Goal: Communication & Community: Answer question/provide support

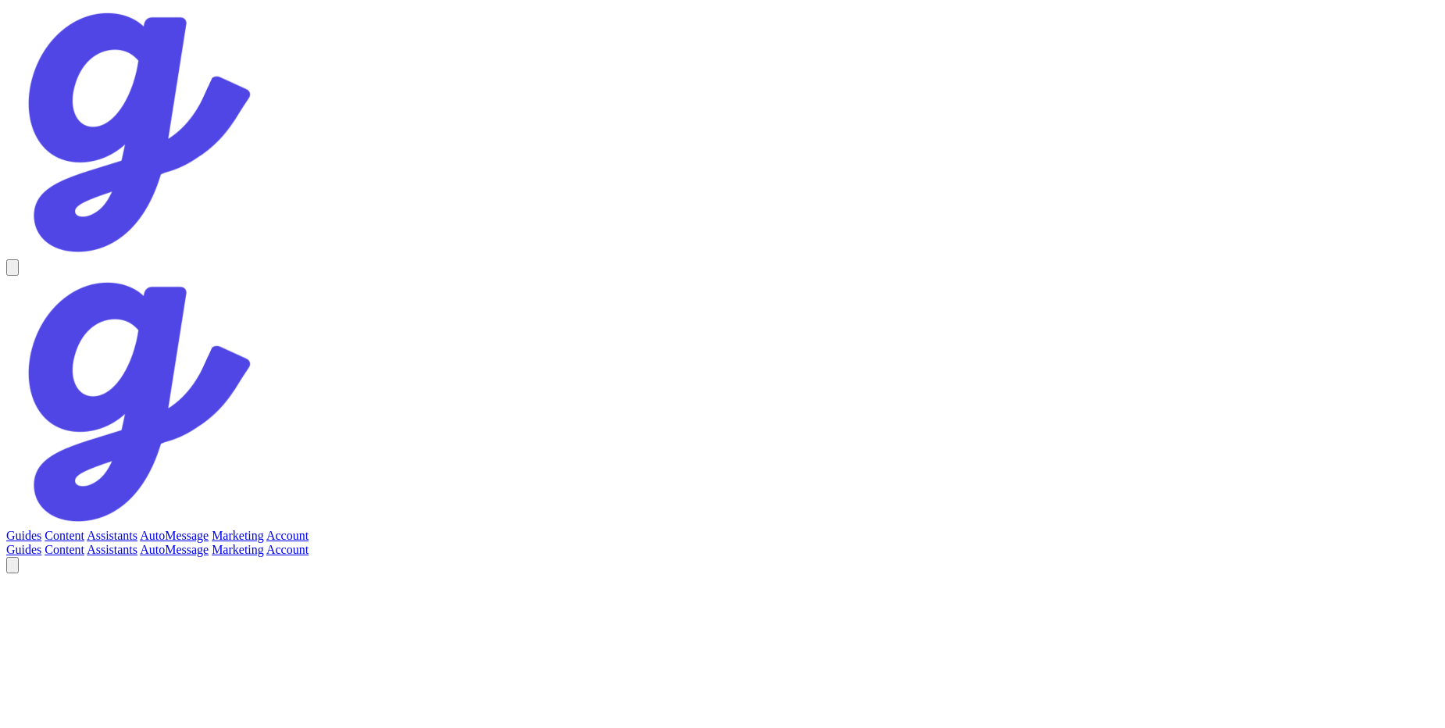
type textarea "testing ui"
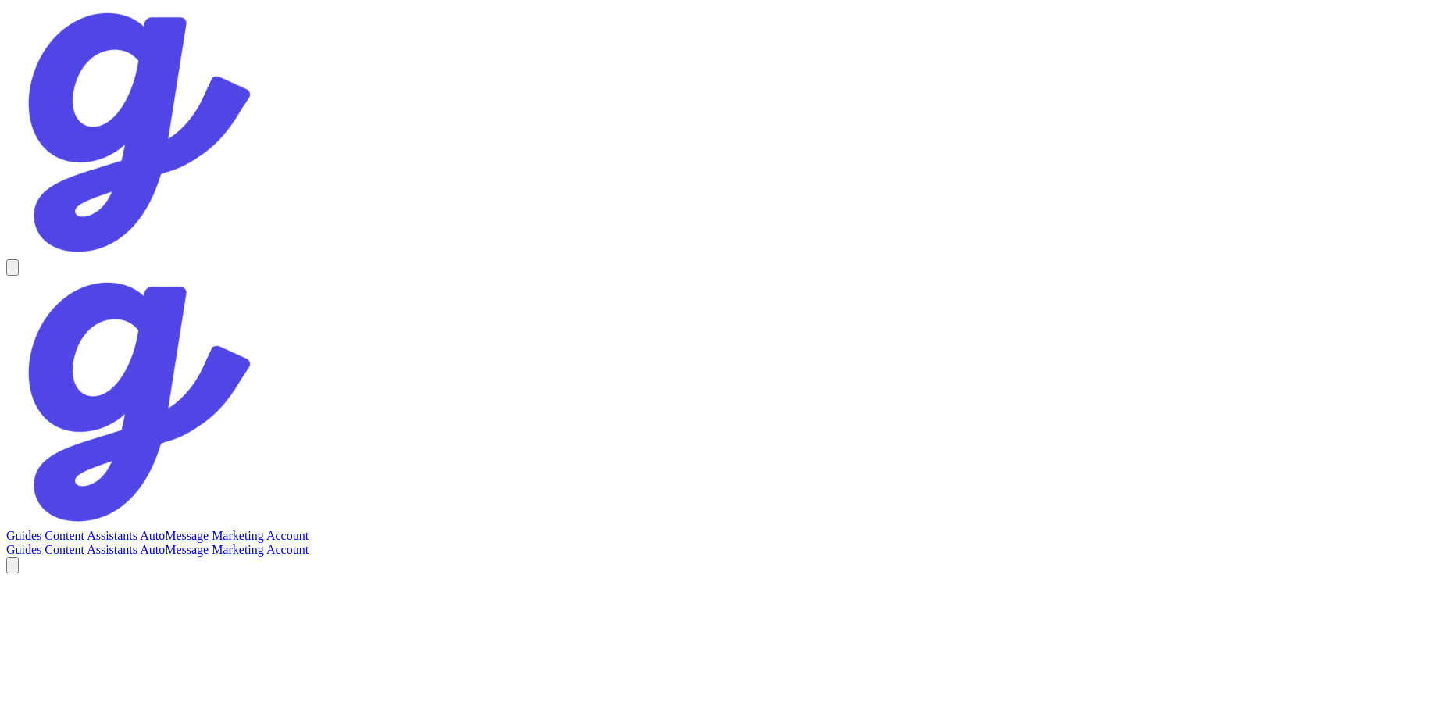
type textarea "Testing the new UI"
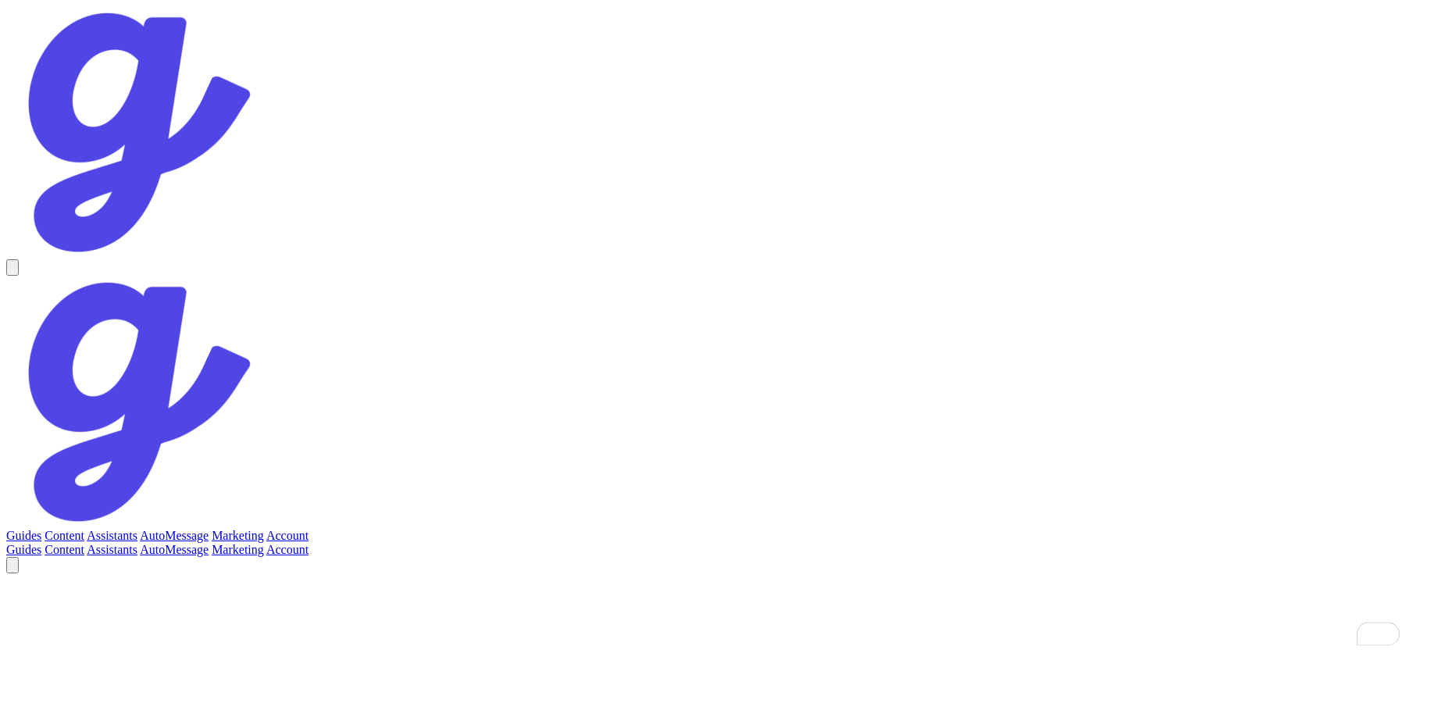
type textarea "working fine"
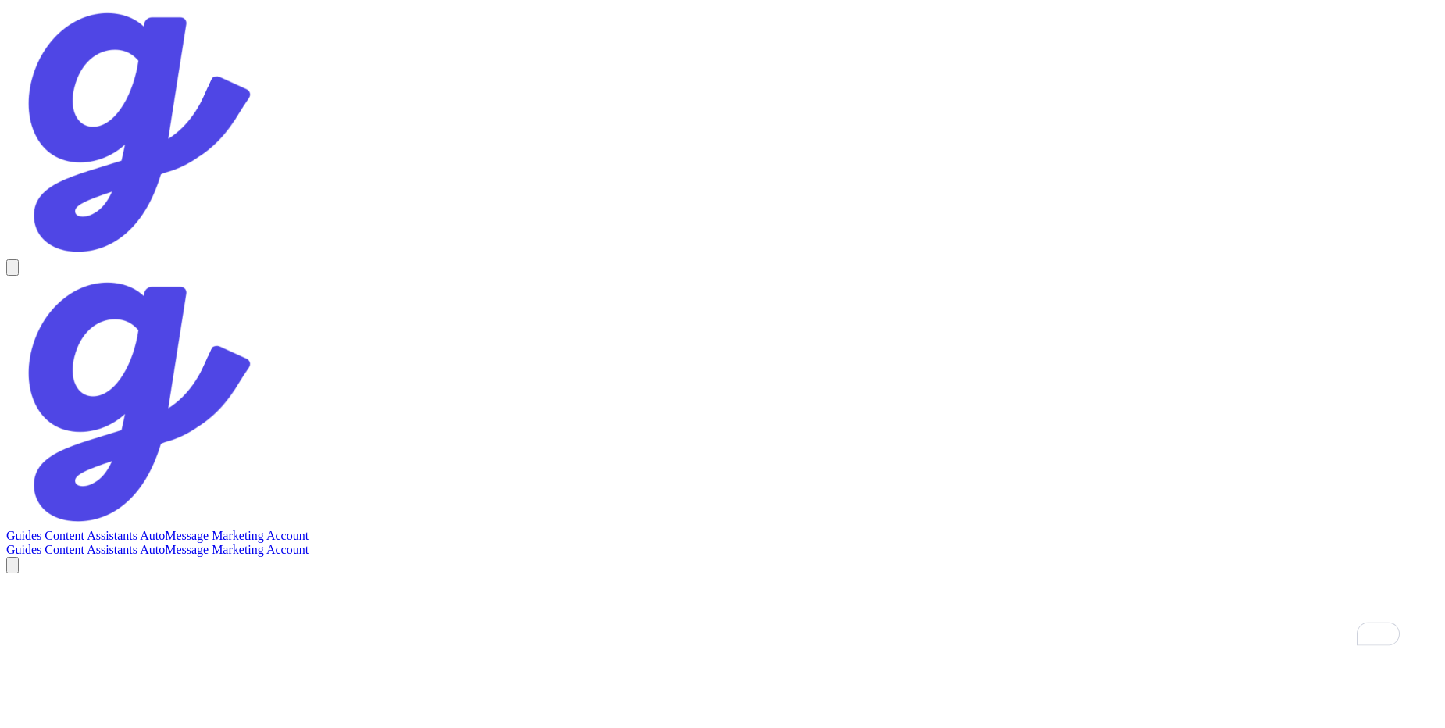
type textarea "tested"
